Goal: Information Seeking & Learning: Learn about a topic

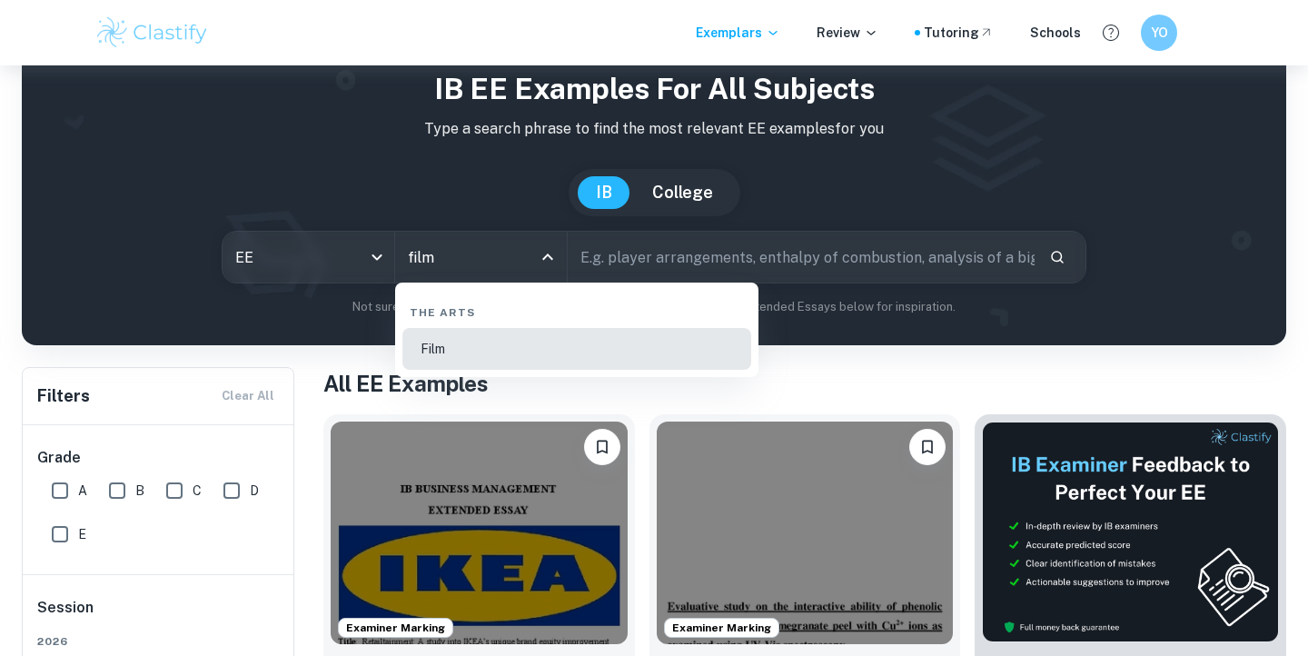
type input "Film"
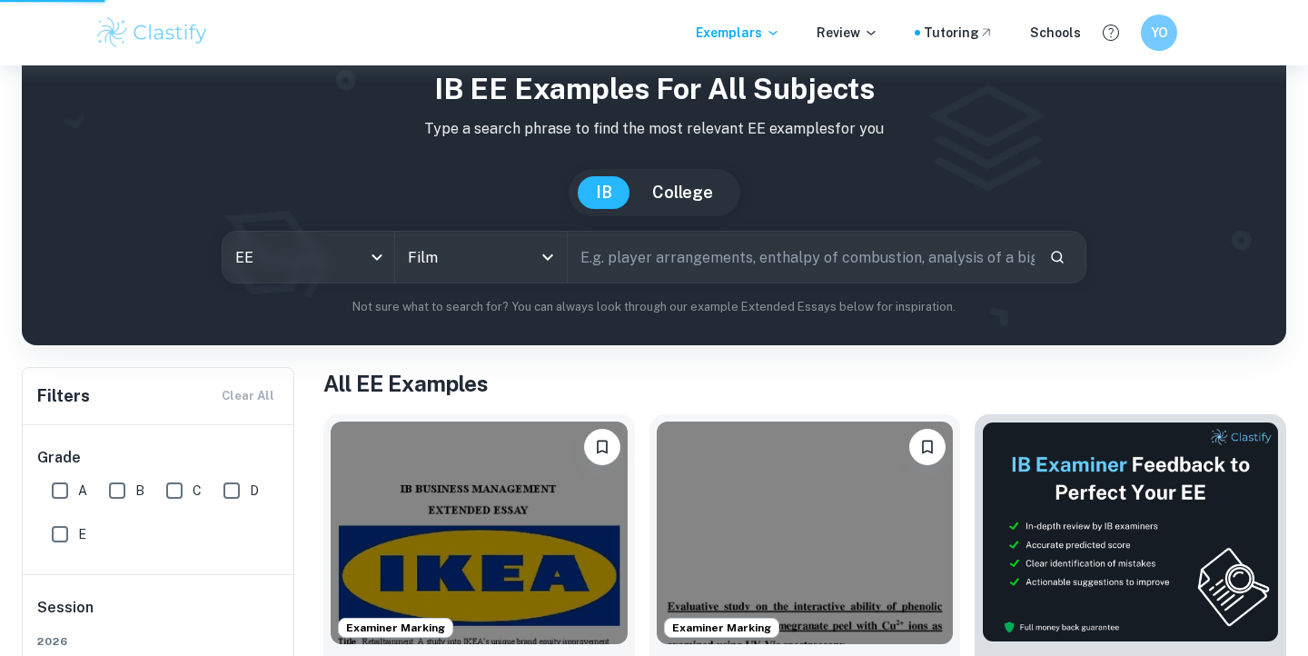
scroll to position [64, 0]
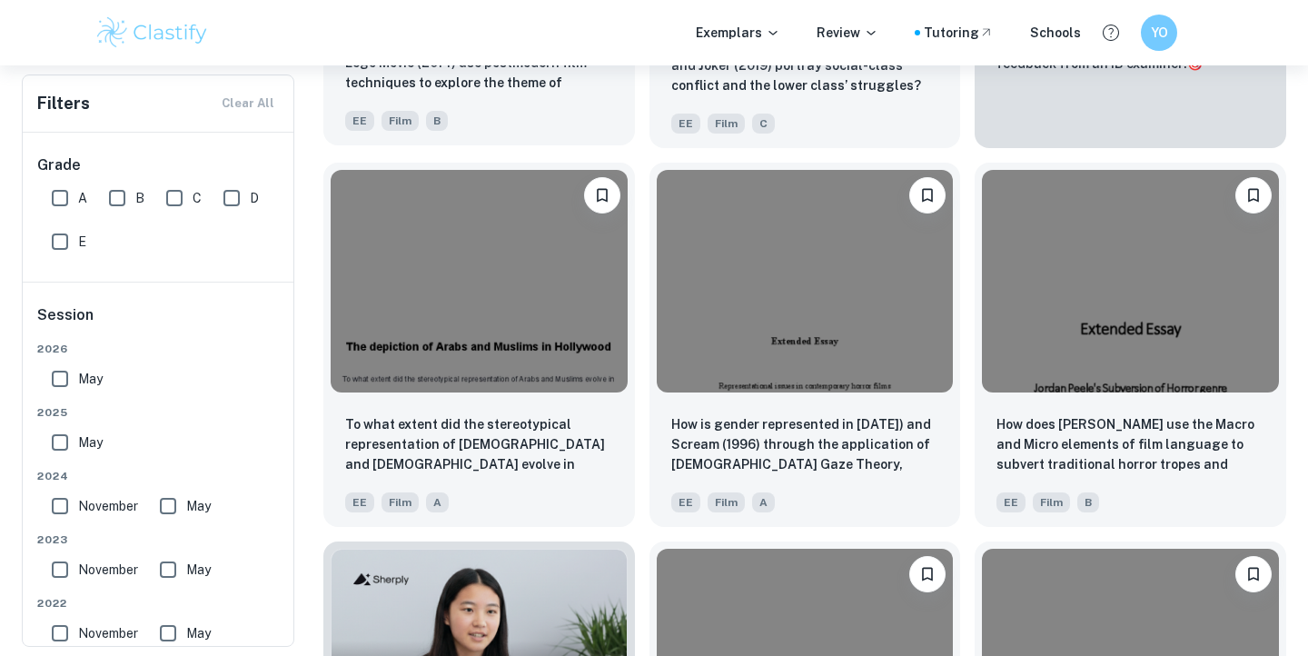
scroll to position [704, 0]
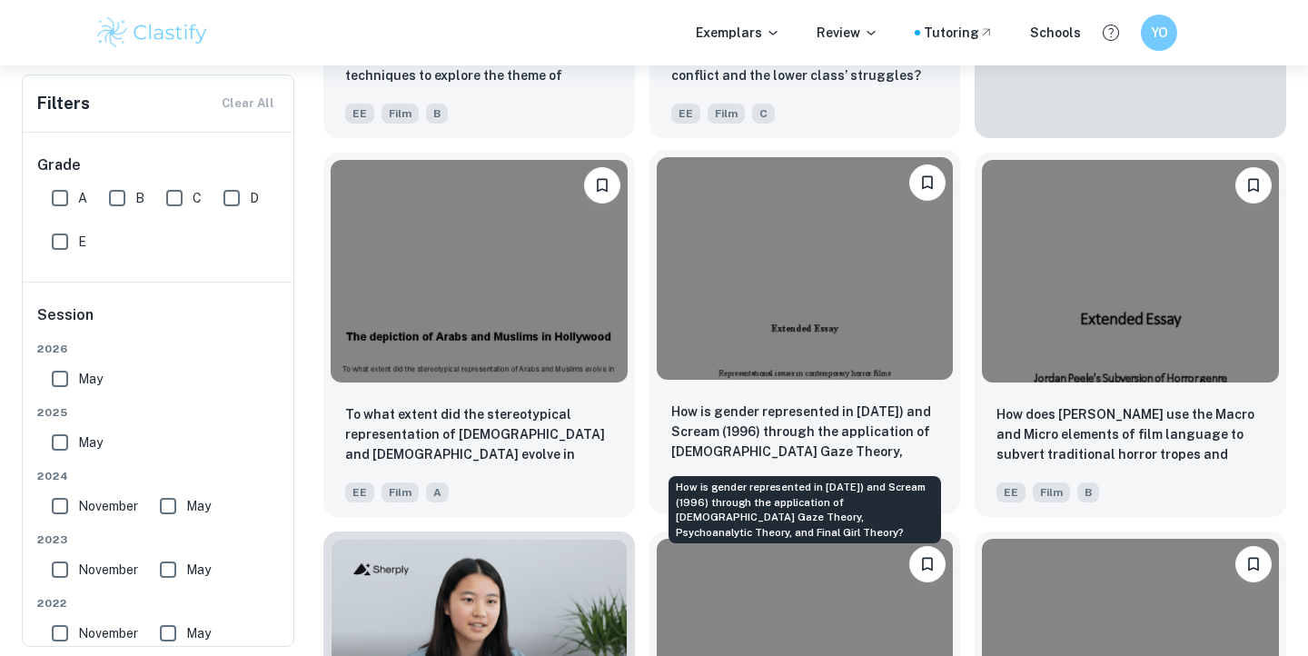
click at [763, 422] on p "How is gender represented in [DATE]) and Scream (1996) through the application …" at bounding box center [805, 433] width 268 height 62
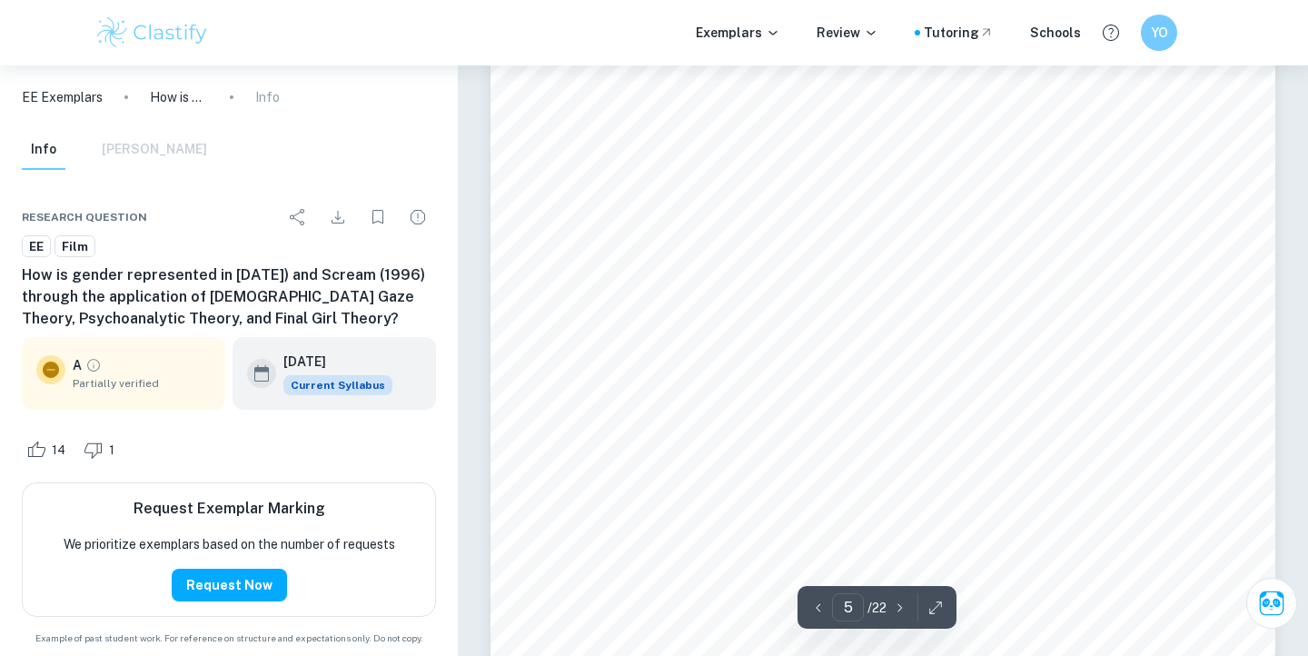
scroll to position [4940, 0]
type input "3"
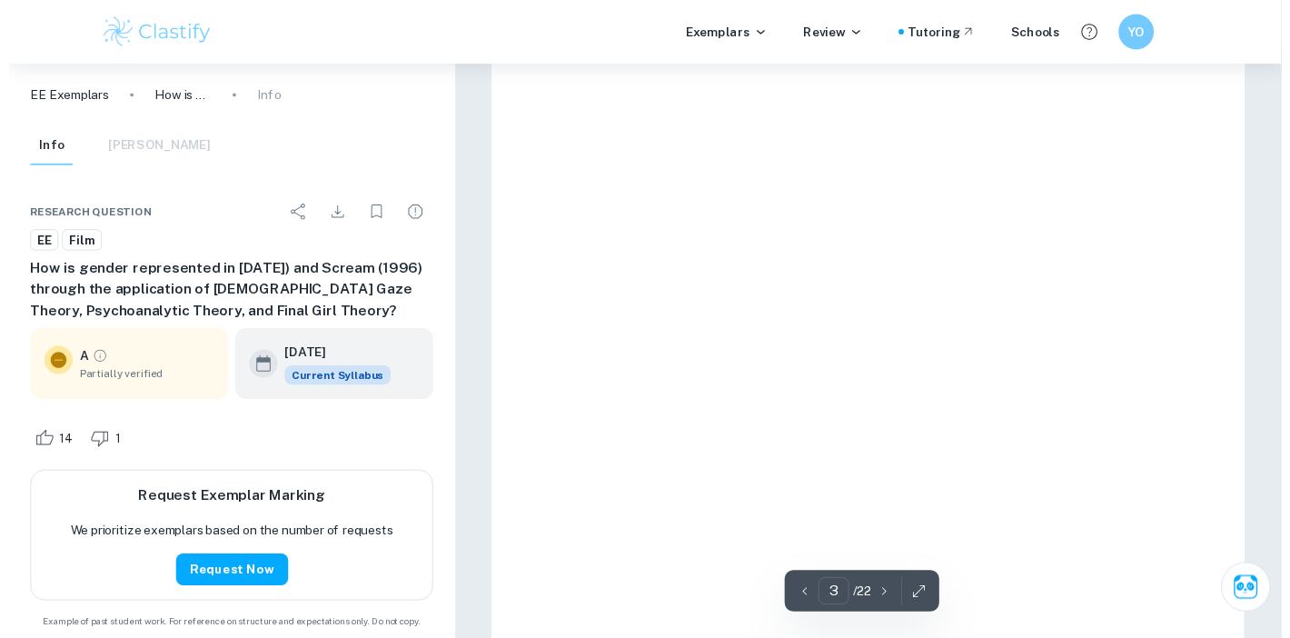
scroll to position [2779, 0]
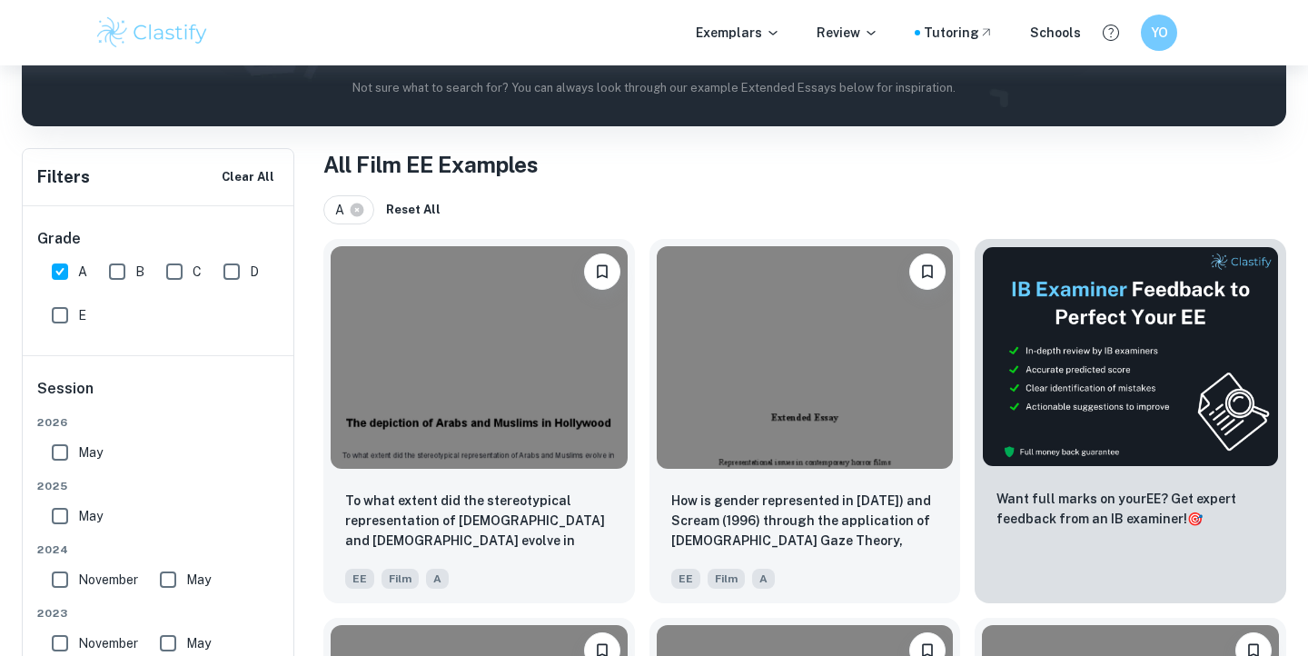
scroll to position [361, 0]
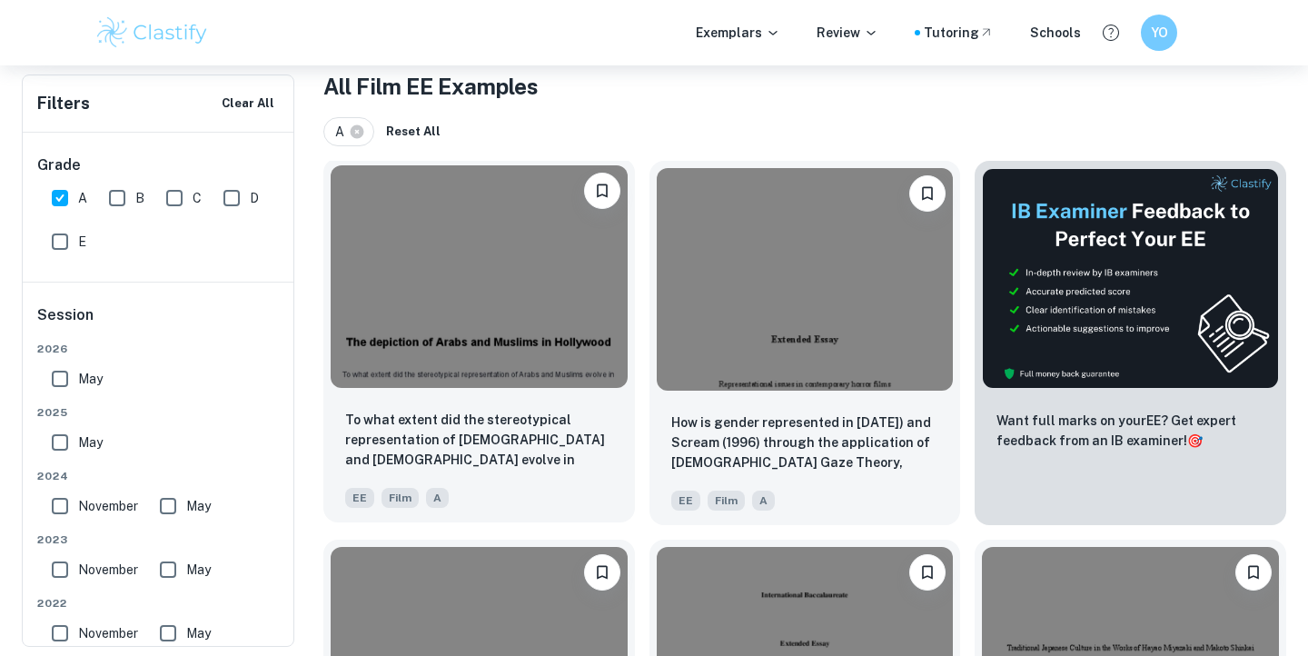
click at [420, 374] on img at bounding box center [479, 276] width 297 height 223
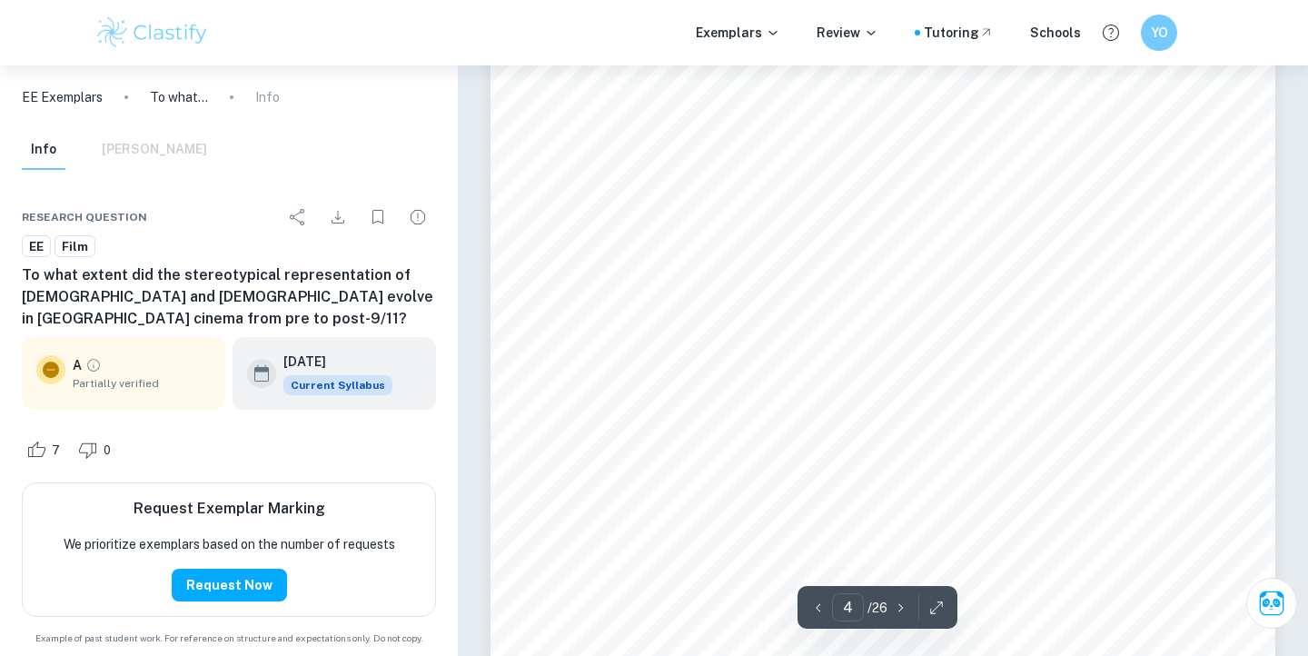
scroll to position [4246, 0]
type input "7"
